Goal: Check status: Check status

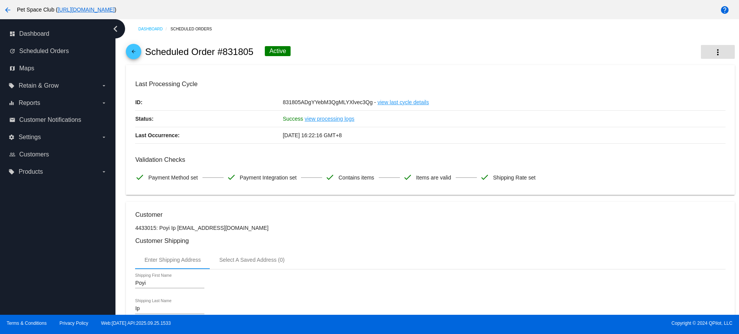
click at [716, 52] on button "more_vert" at bounding box center [717, 52] width 34 height 14
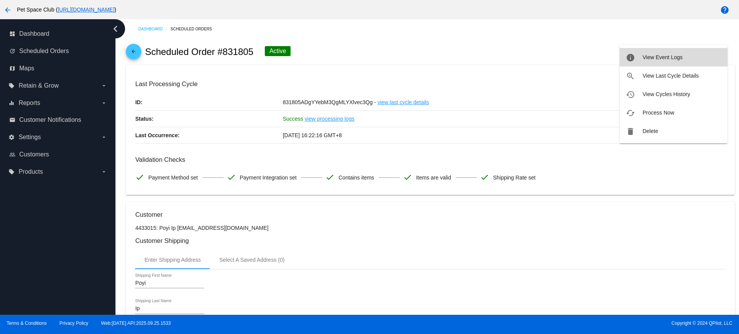
click at [654, 59] on span "View Event Logs" at bounding box center [662, 57] width 40 height 6
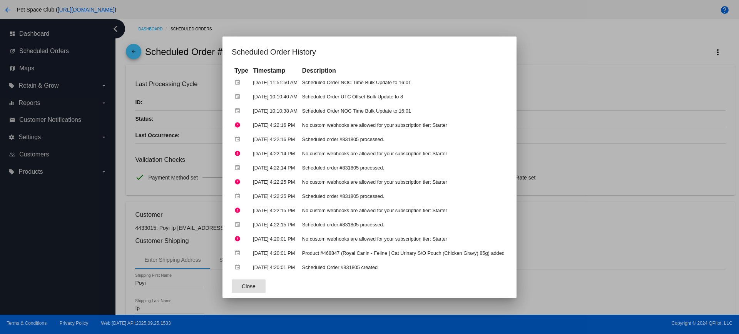
click at [570, 128] on div at bounding box center [369, 167] width 739 height 334
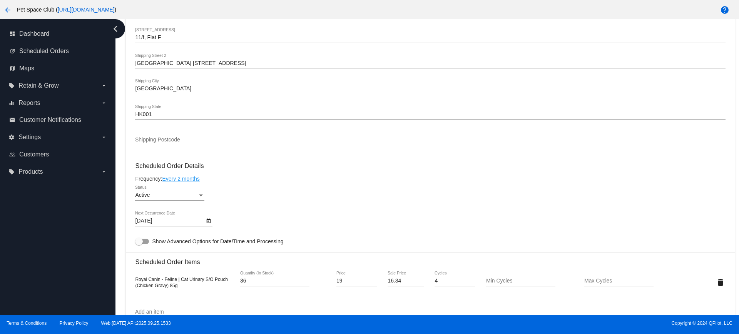
scroll to position [337, 0]
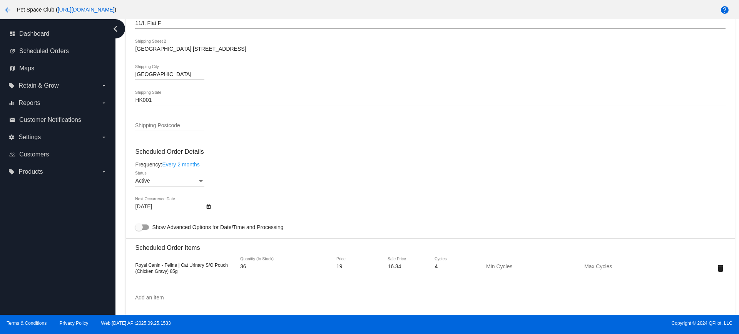
click at [211, 208] on icon "Open calendar" at bounding box center [208, 206] width 5 height 9
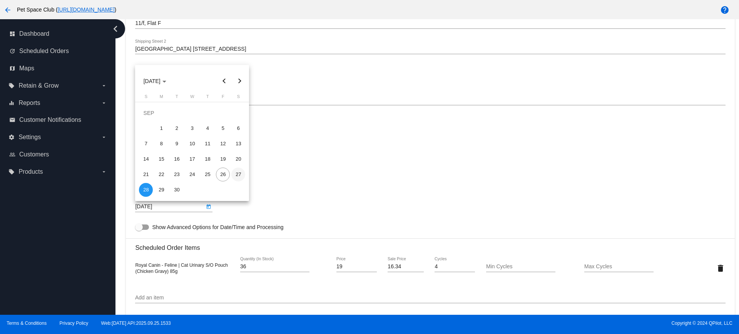
click at [240, 173] on div "27" at bounding box center [238, 175] width 14 height 14
type input "9/27/2025"
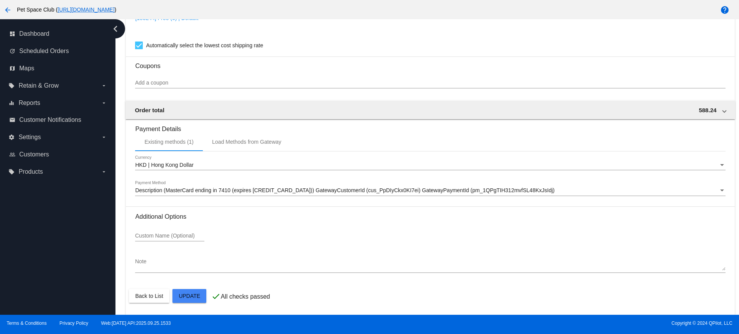
scroll to position [656, 0]
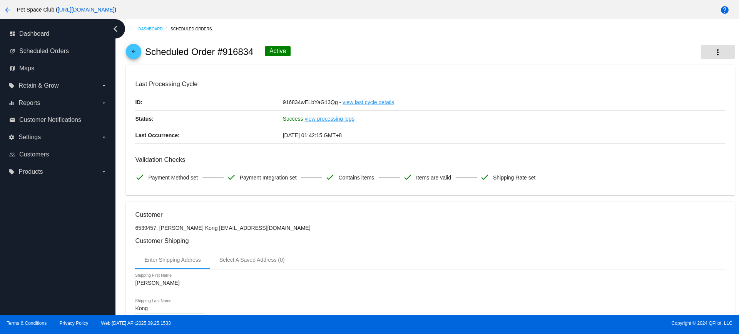
click at [713, 54] on mat-icon "more_vert" at bounding box center [717, 52] width 9 height 9
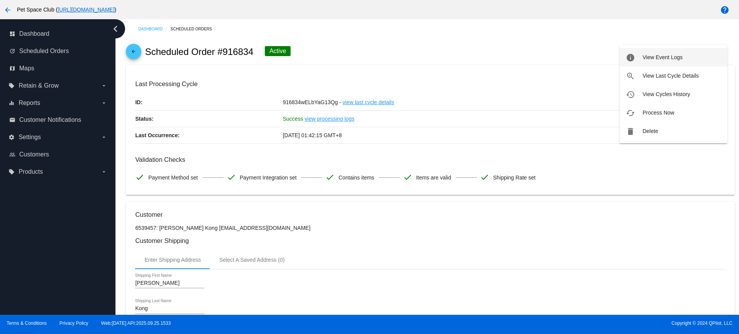
click at [645, 53] on button "info View Event Logs" at bounding box center [673, 57] width 108 height 18
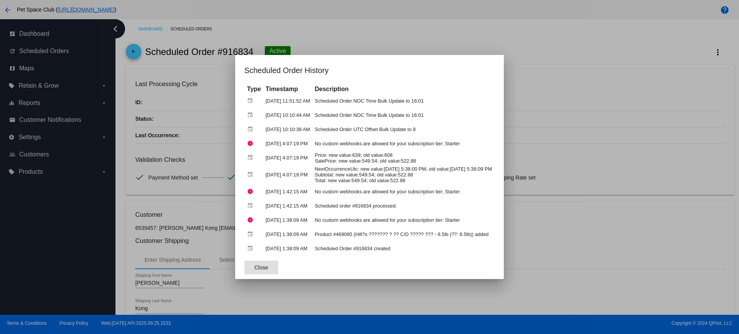
click at [247, 271] on button "Close" at bounding box center [261, 268] width 34 height 14
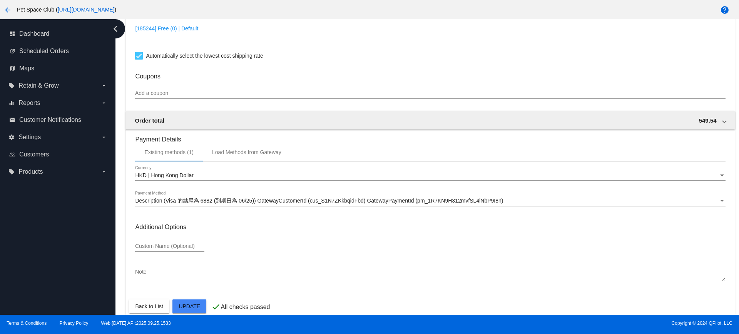
scroll to position [656, 0]
